Goal: Task Accomplishment & Management: Complete application form

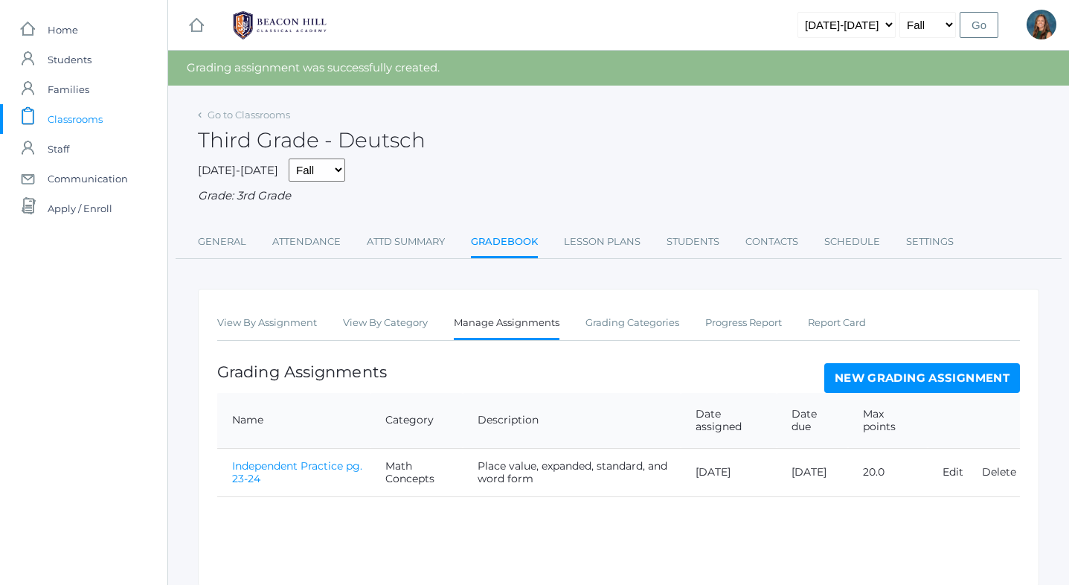
scroll to position [57, 0]
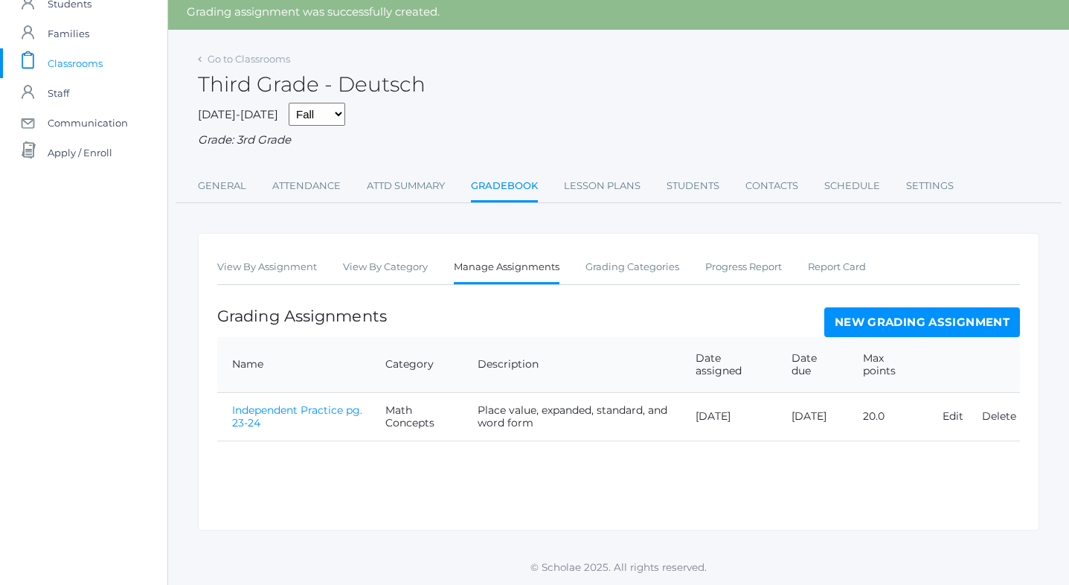
click at [303, 413] on link "Independent Practice pg. 23-24" at bounding box center [297, 416] width 130 height 26
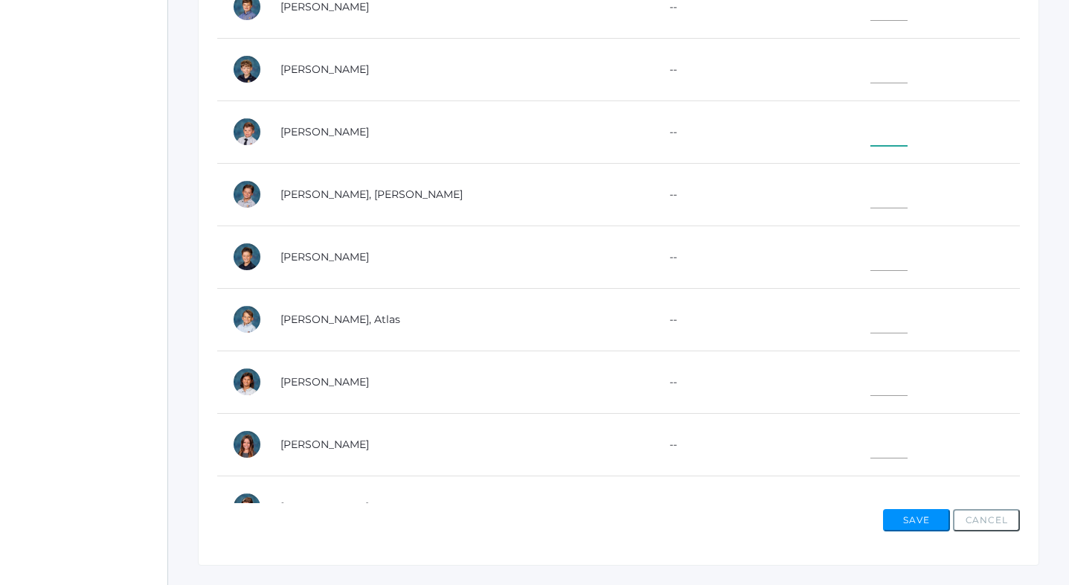
click at [870, 138] on input"] "text" at bounding box center [888, 128] width 37 height 33
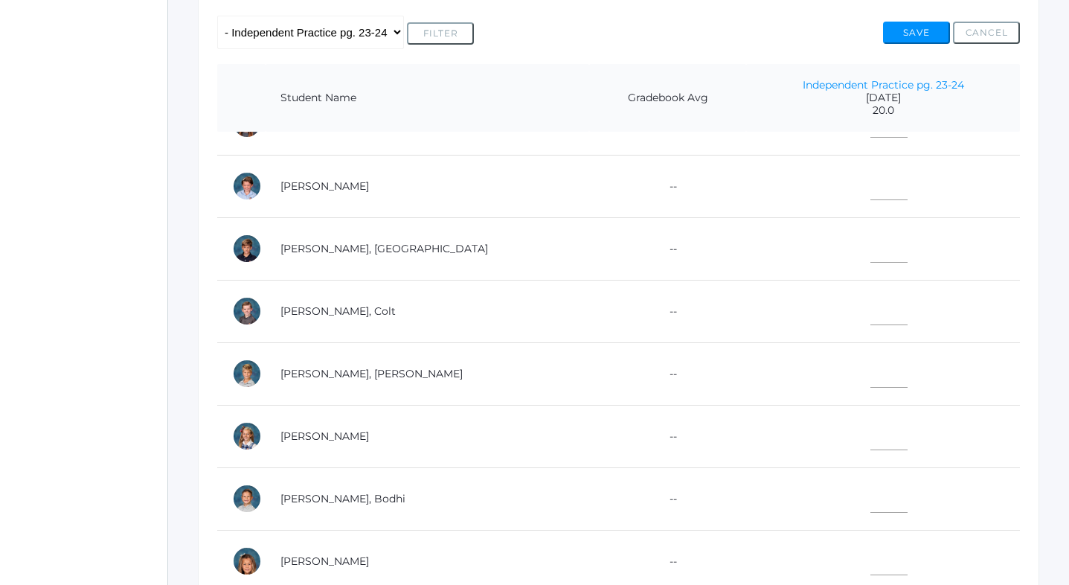
scroll to position [573, 0]
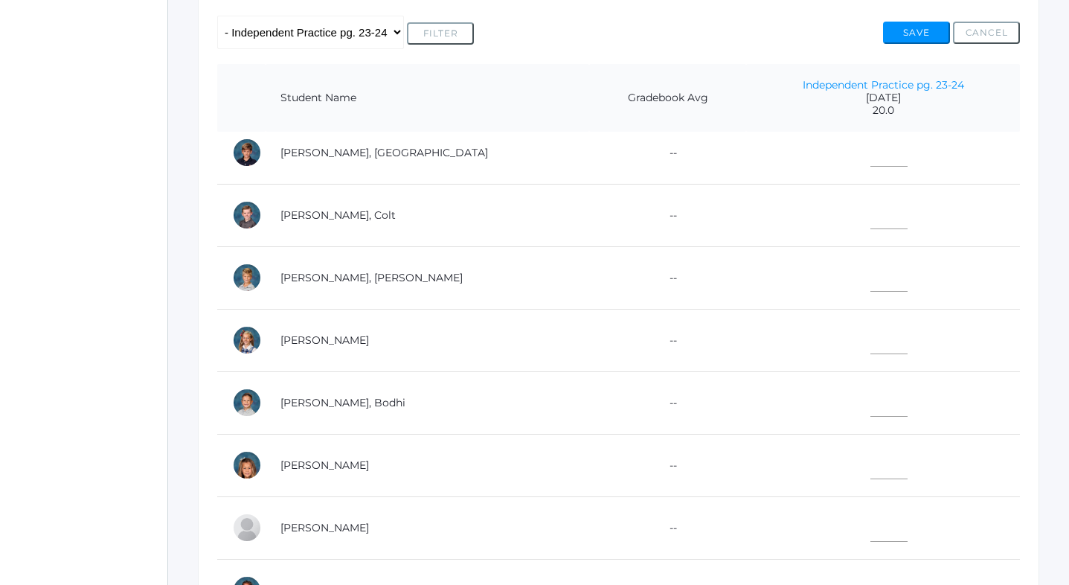
type input"] "18.5"
click at [870, 338] on input"] "text" at bounding box center [888, 337] width 37 height 33
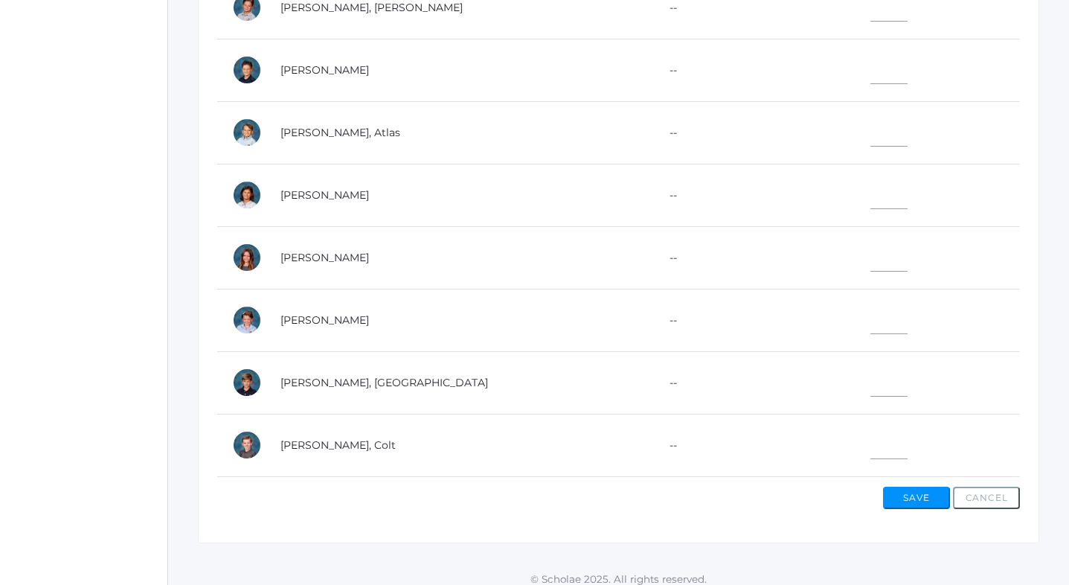
scroll to position [161, 0]
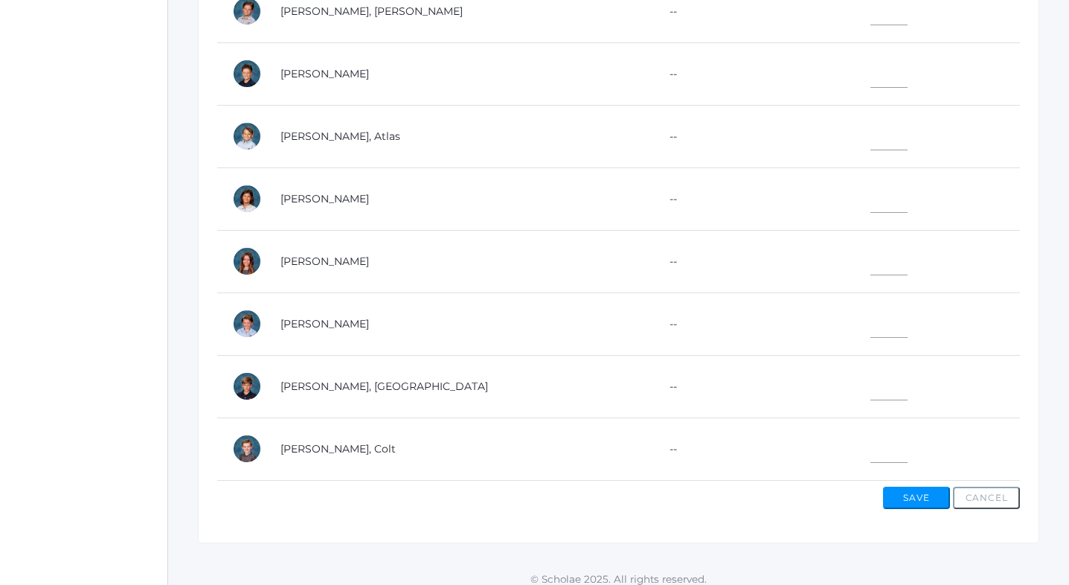
type input"] "20"
click at [870, 82] on input"] "text" at bounding box center [888, 70] width 37 height 33
type input"] "19"
click at [870, 194] on input"] "text" at bounding box center [888, 195] width 37 height 33
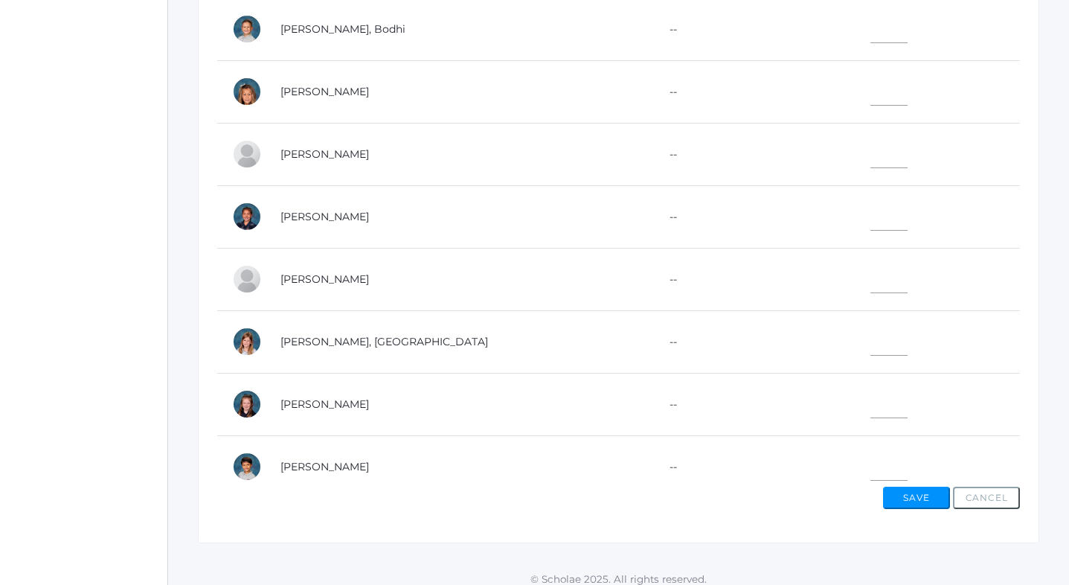
scroll to position [785, 0]
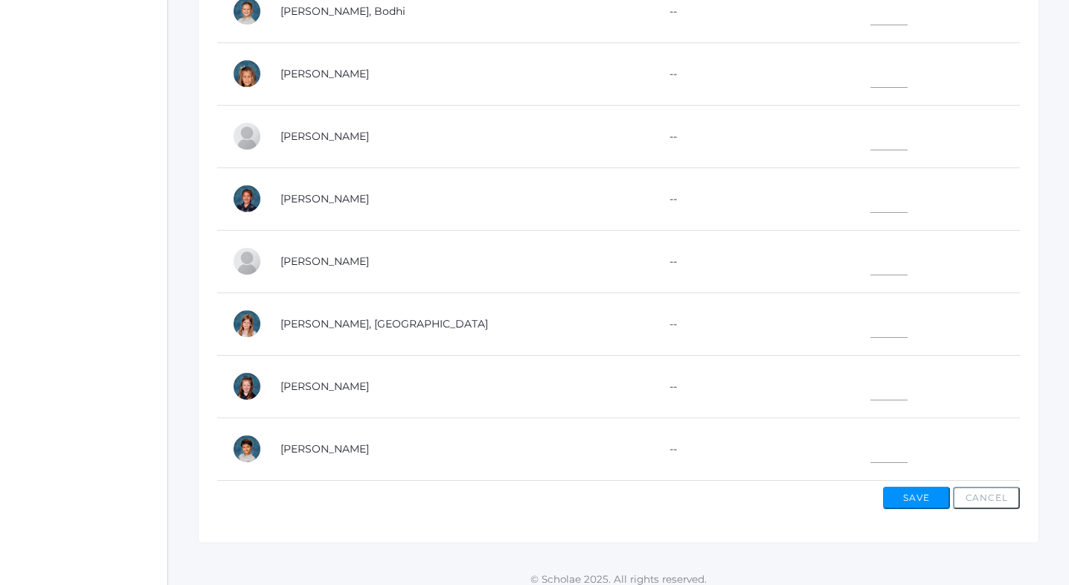
type input"] "20"
click at [870, 446] on input"] "text" at bounding box center [888, 445] width 37 height 33
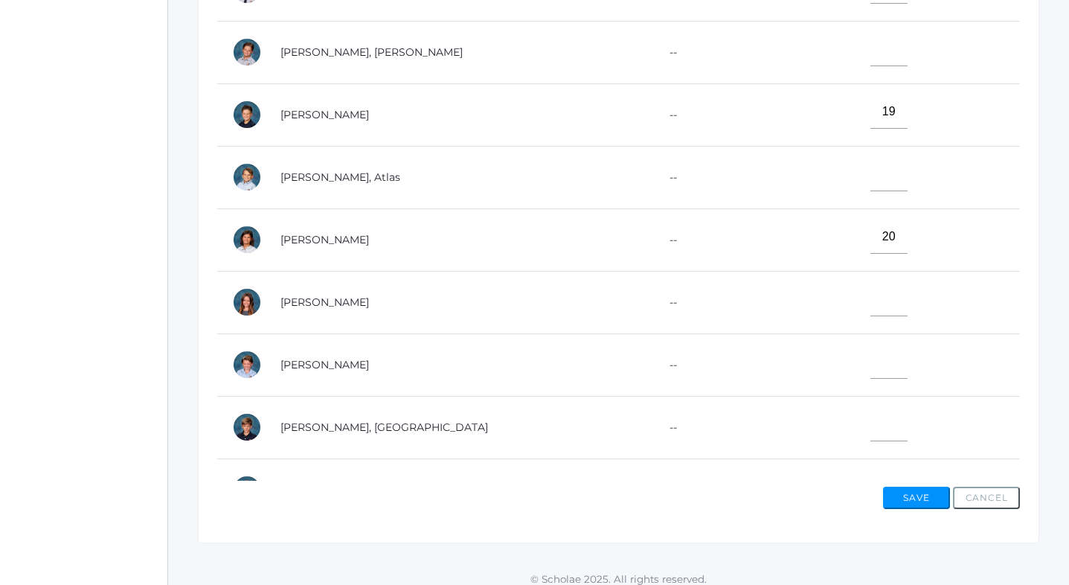
scroll to position [119, 0]
type input"] "20"
click at [870, 181] on input"] "text" at bounding box center [888, 174] width 37 height 33
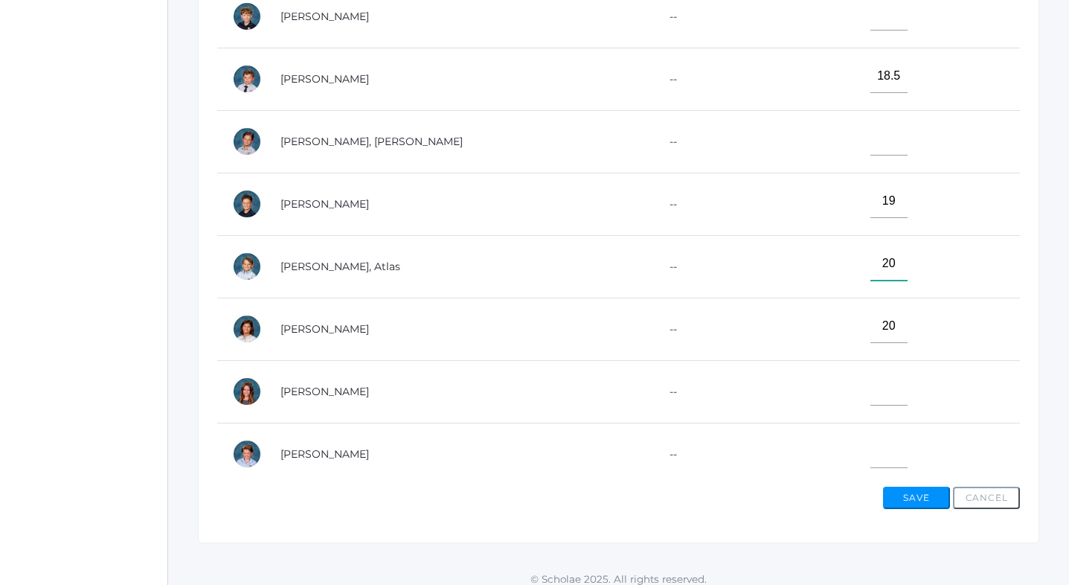
scroll to position [30, 0]
type input"] "20"
click at [870, 146] on input"] "text" at bounding box center [888, 139] width 37 height 33
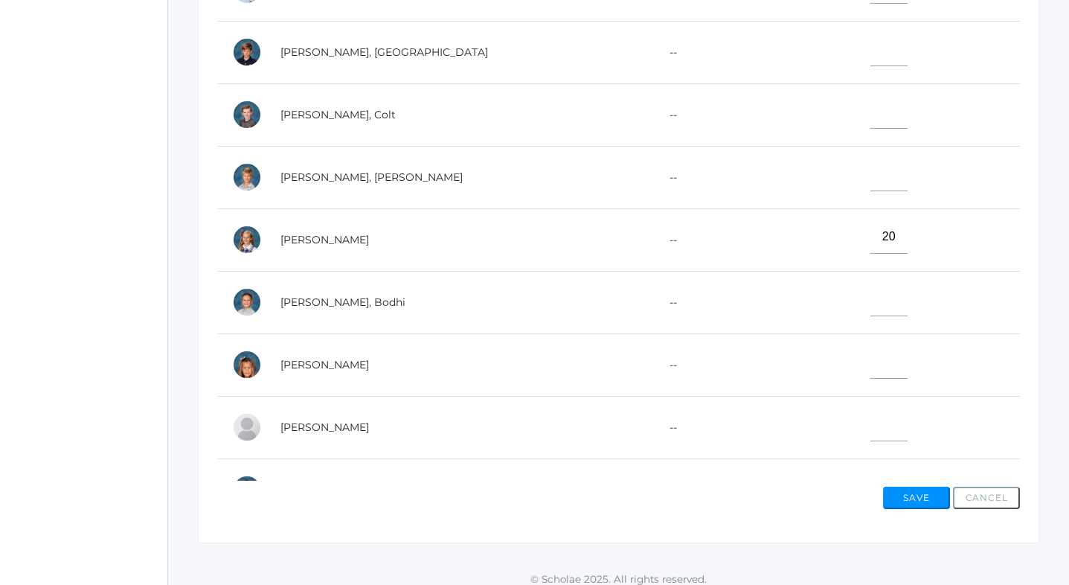
scroll to position [506, 0]
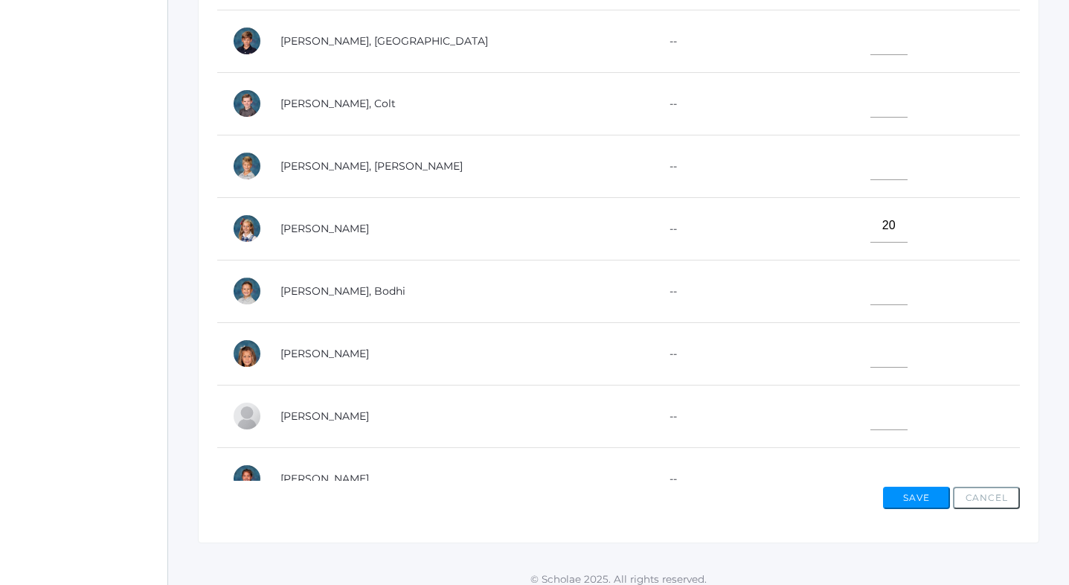
type input"] "20"
click at [870, 293] on input"] "text" at bounding box center [888, 287] width 37 height 33
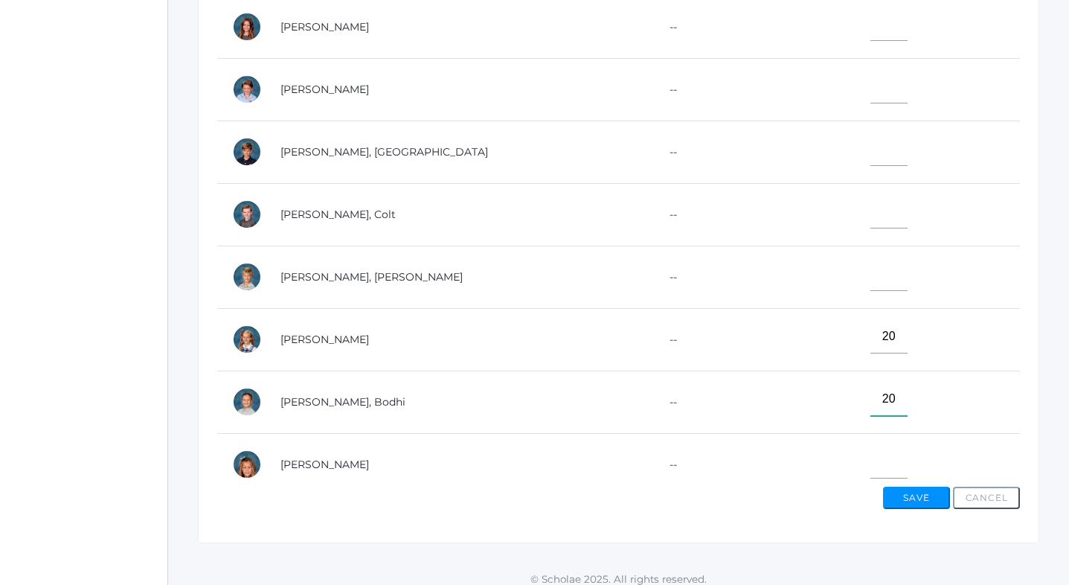
scroll to position [394, 0]
type input"] "20"
click at [870, 150] on input"] "text" at bounding box center [888, 149] width 37 height 33
type input"] "20"
click at [856, 297] on td at bounding box center [883, 277] width 274 height 62
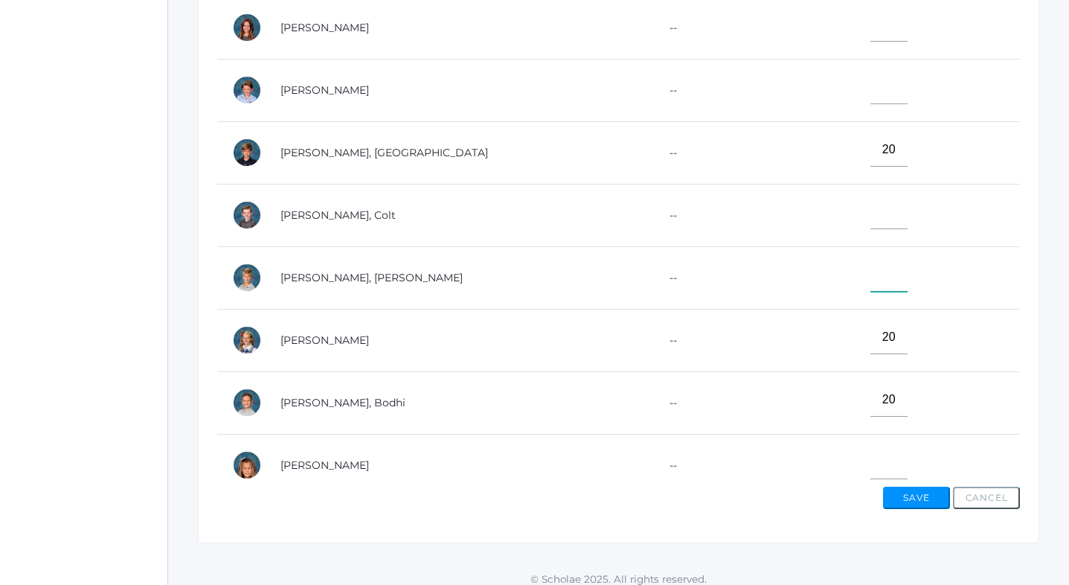
click at [870, 285] on input"] "text" at bounding box center [888, 274] width 37 height 33
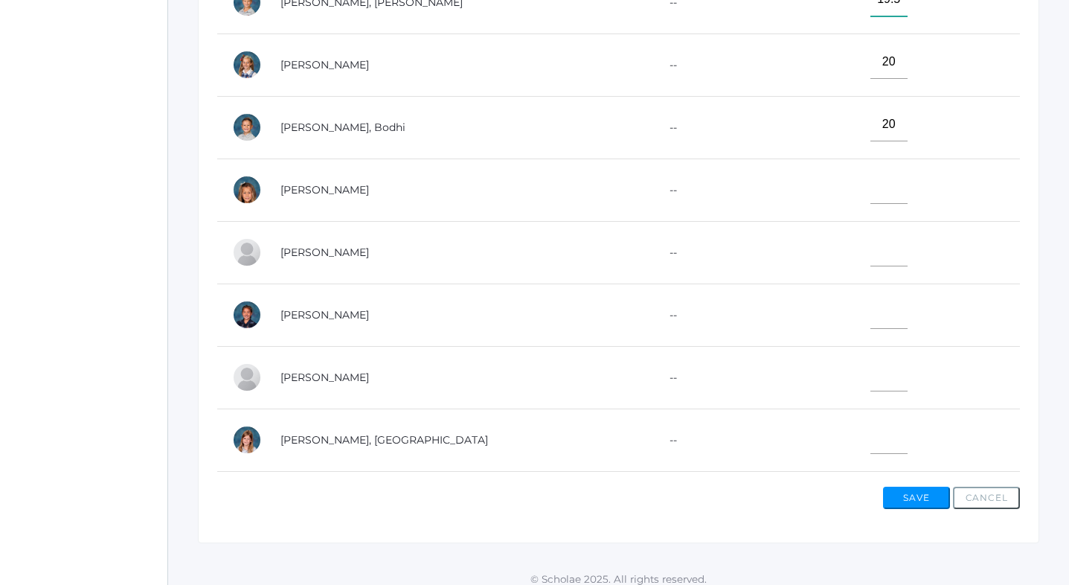
scroll to position [785, 0]
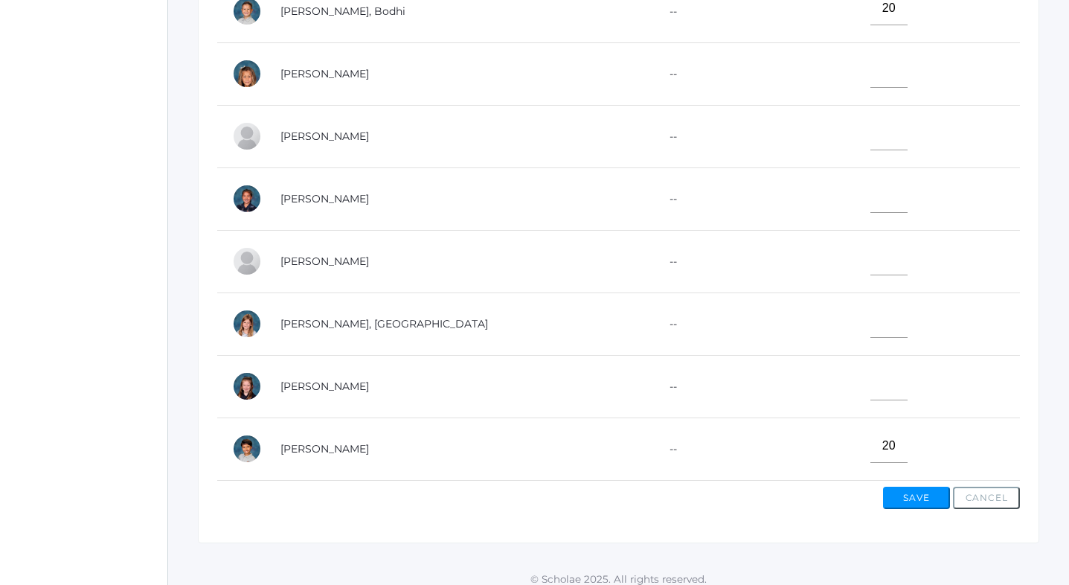
type input"] "19.5"
click at [870, 325] on input"] "text" at bounding box center [888, 320] width 37 height 33
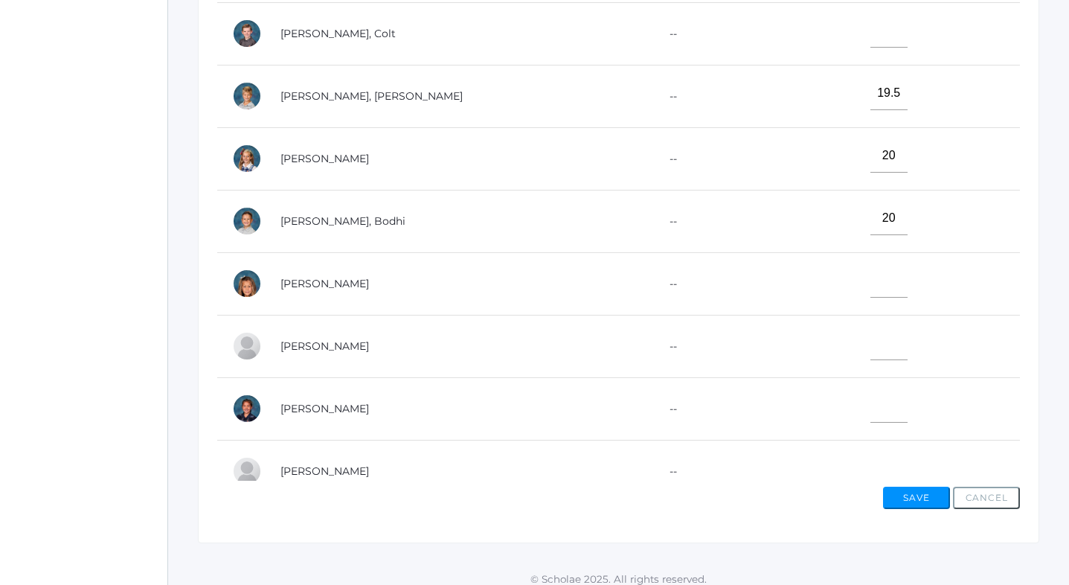
scroll to position [492, 0]
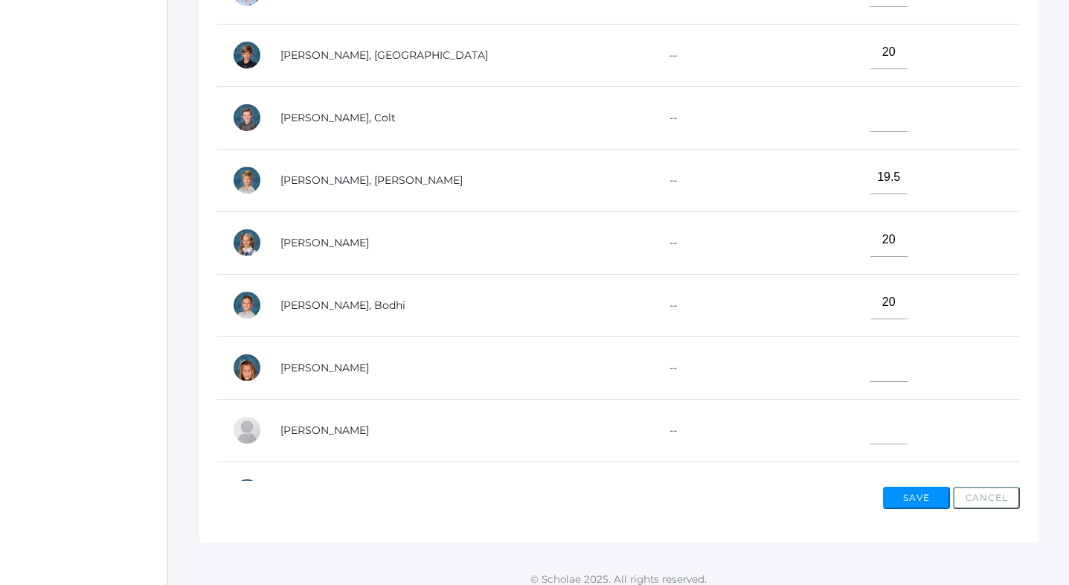
type input"] "20"
click at [870, 116] on input"] "text" at bounding box center [888, 114] width 37 height 33
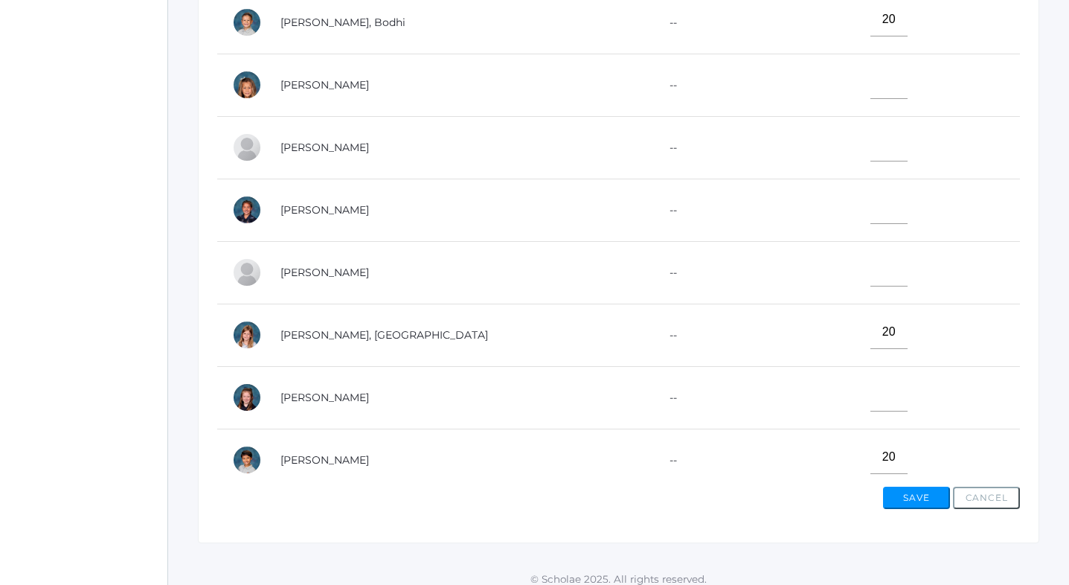
scroll to position [776, 0]
type input"] "20"
click at [870, 388] on input"] "text" at bounding box center [888, 392] width 37 height 33
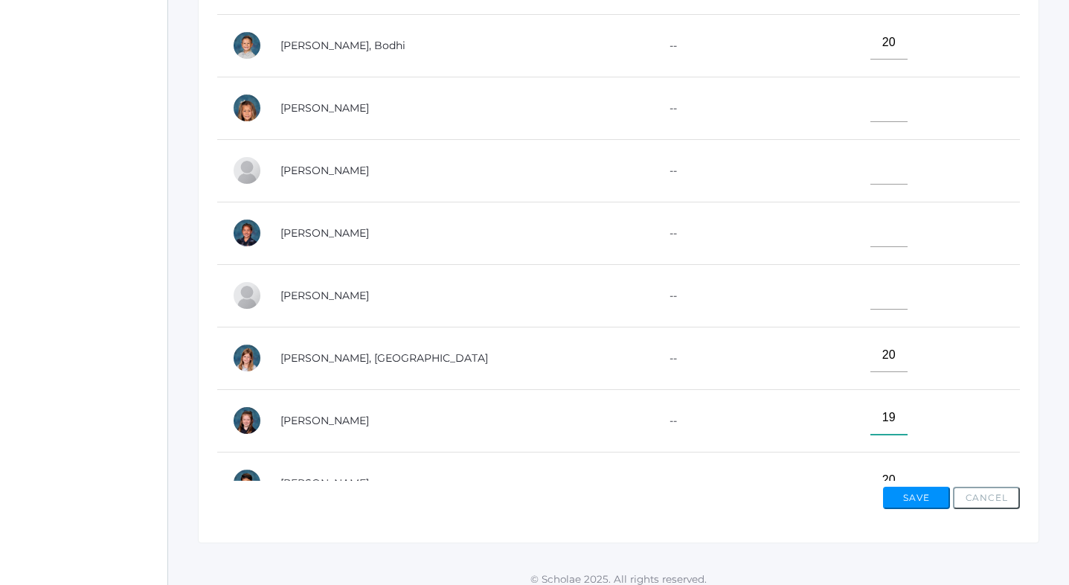
scroll to position [738, 0]
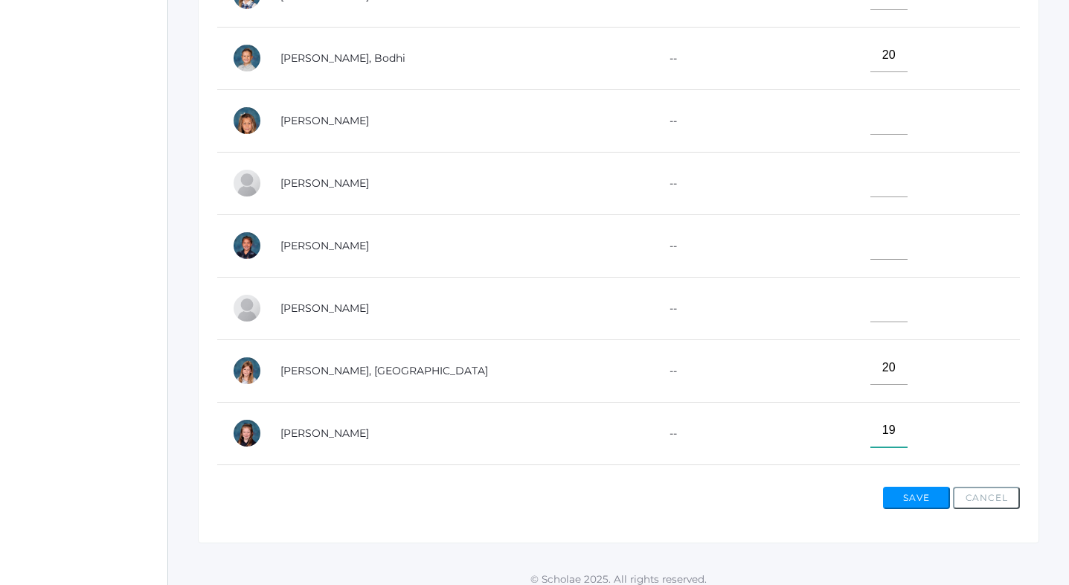
type input"] "19"
click at [870, 243] on input"] "text" at bounding box center [888, 242] width 37 height 33
type input"] "17.5"
click at [870, 122] on input"] "text" at bounding box center [888, 117] width 37 height 33
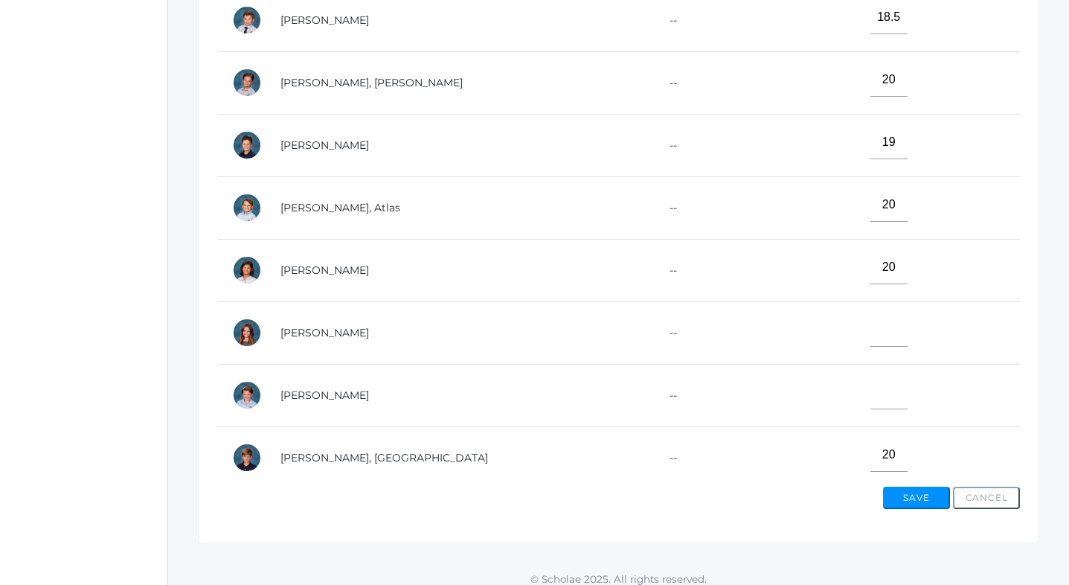
scroll to position [162, 0]
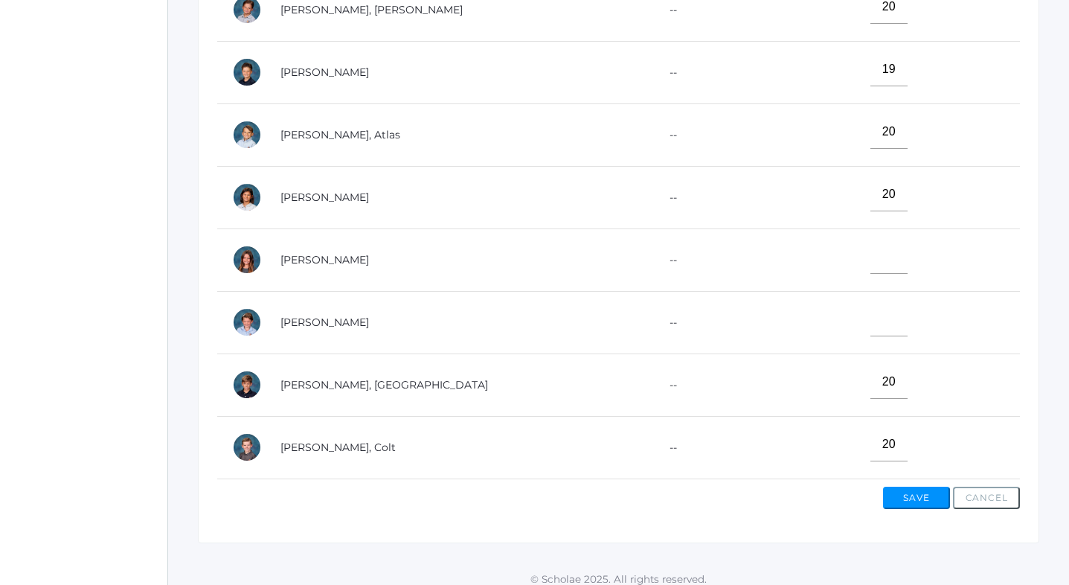
type input"] "18"
click at [870, 314] on input"] "text" at bounding box center [888, 319] width 37 height 33
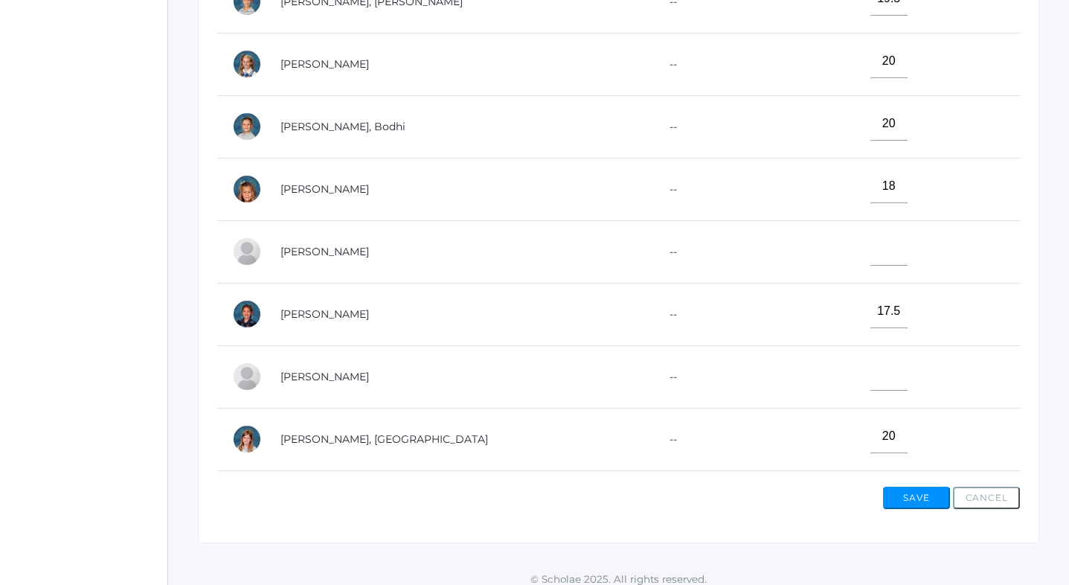
scroll to position [785, 0]
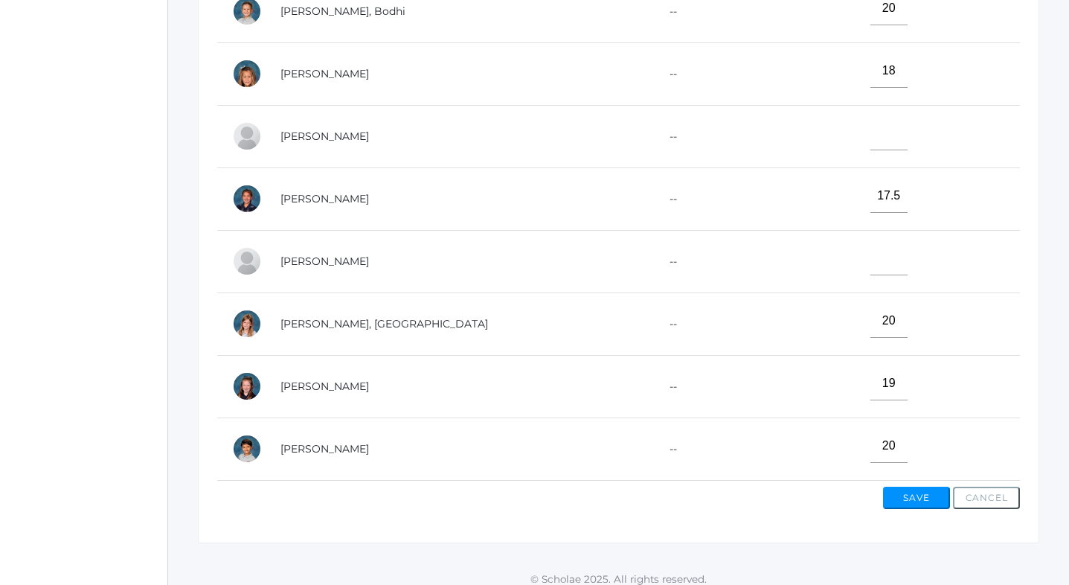
type input"] "19.5"
click at [870, 259] on input"] "text" at bounding box center [888, 258] width 37 height 33
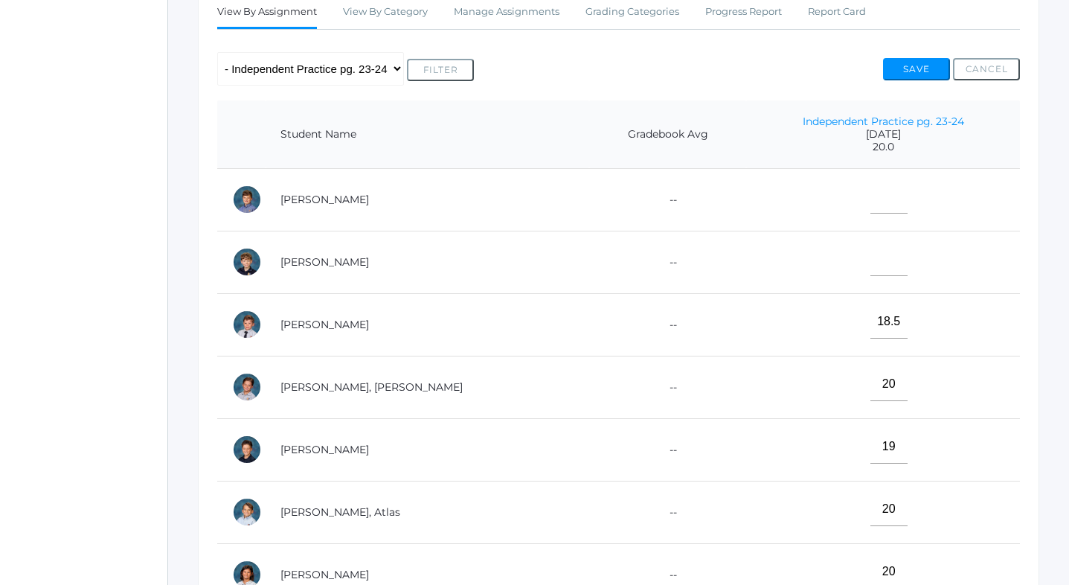
scroll to position [277, 0]
type input"] "20"
click at [912, 61] on button "Save" at bounding box center [916, 68] width 67 height 22
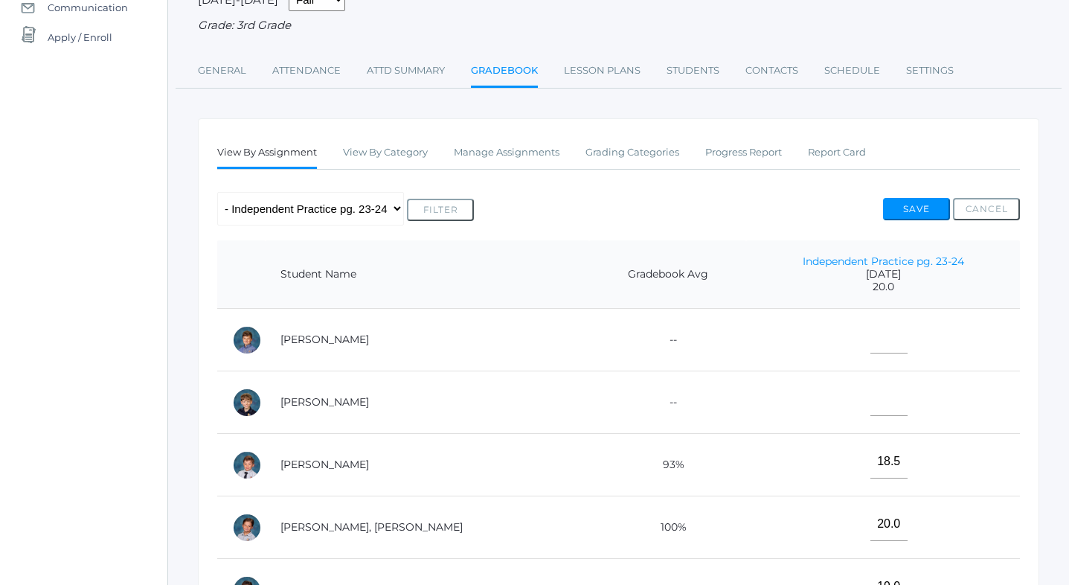
scroll to position [187, 0]
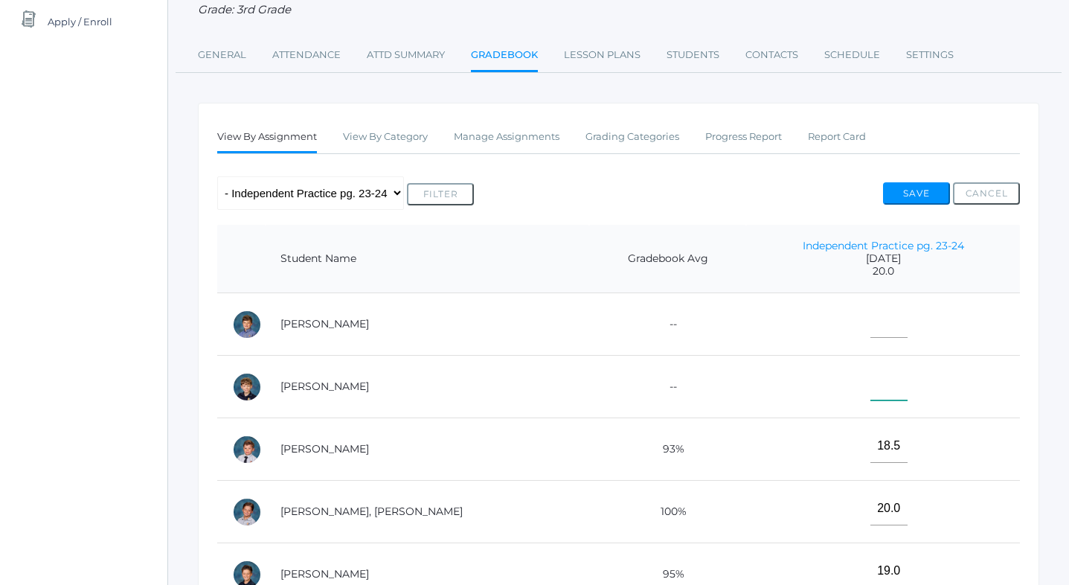
click at [870, 376] on input"] "text" at bounding box center [888, 383] width 37 height 33
type input"] "18"
click at [917, 193] on button "Save" at bounding box center [916, 193] width 67 height 22
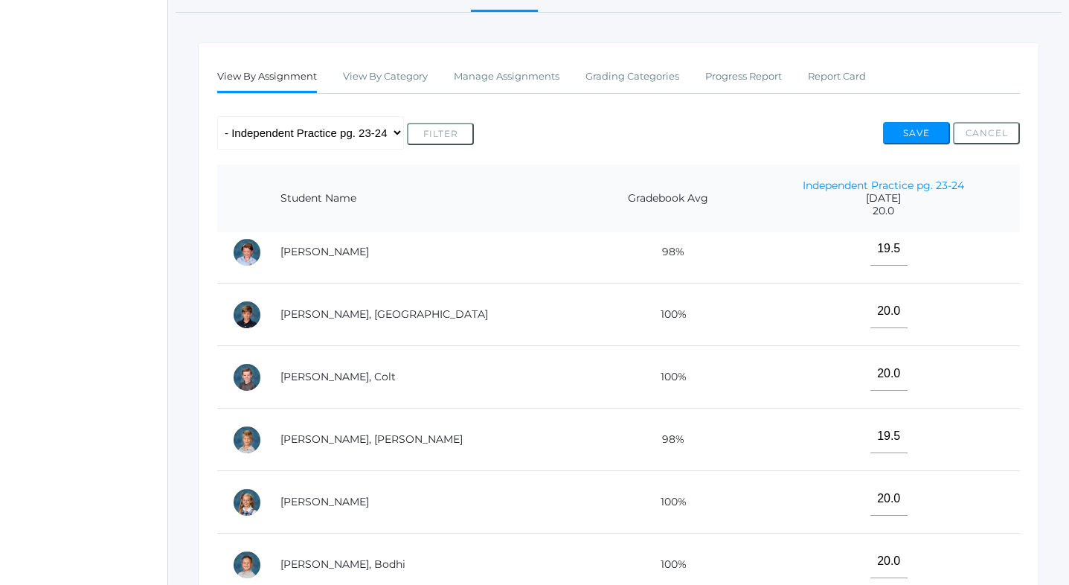
scroll to position [785, 0]
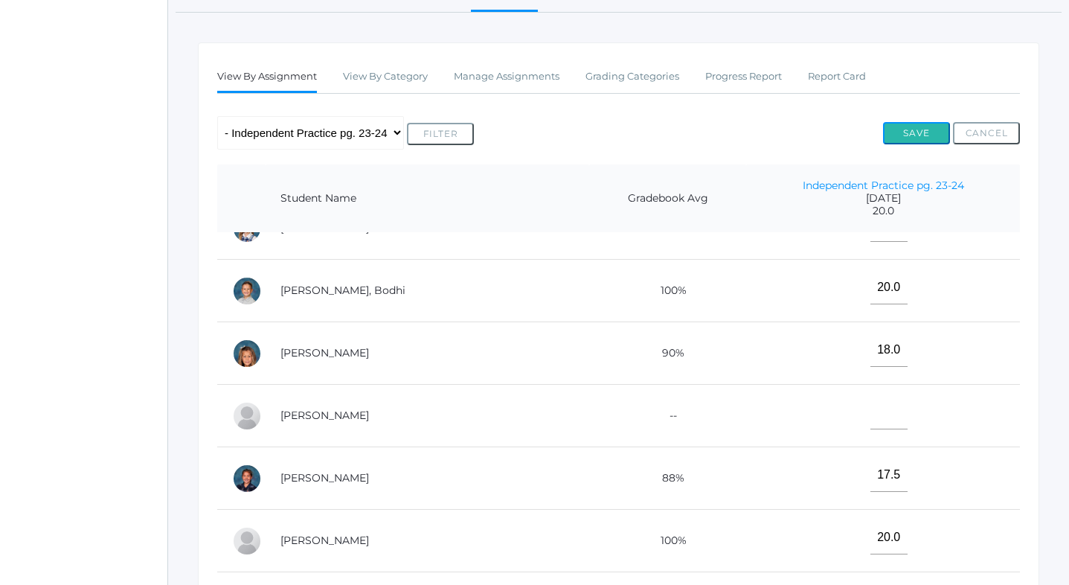
click at [916, 130] on button "Save" at bounding box center [916, 133] width 67 height 22
